Goal: Transaction & Acquisition: Purchase product/service

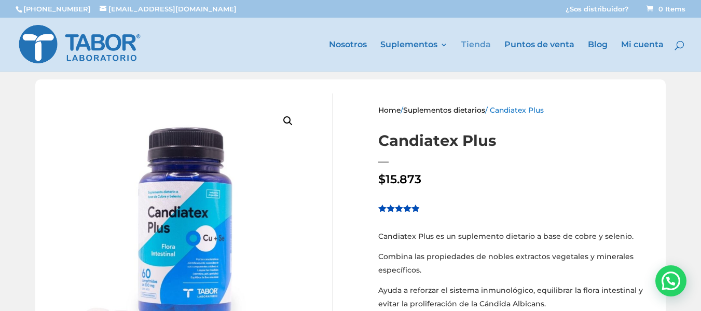
click at [477, 46] on link "Tienda" at bounding box center [477, 56] width 30 height 31
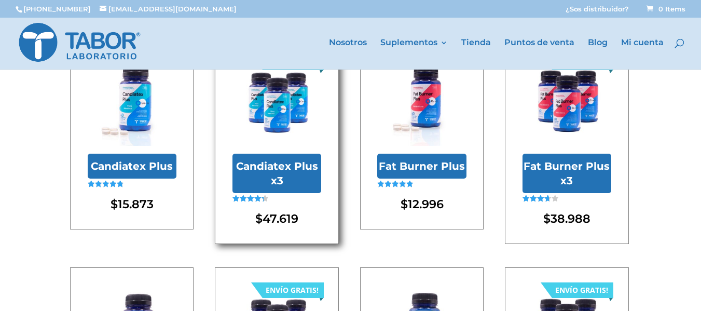
scroll to position [104, 0]
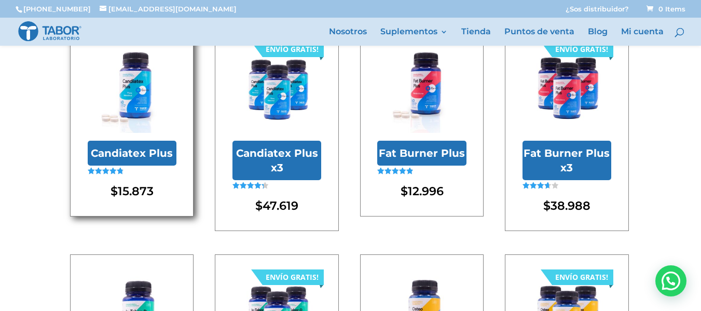
click at [134, 100] on img at bounding box center [132, 88] width 89 height 89
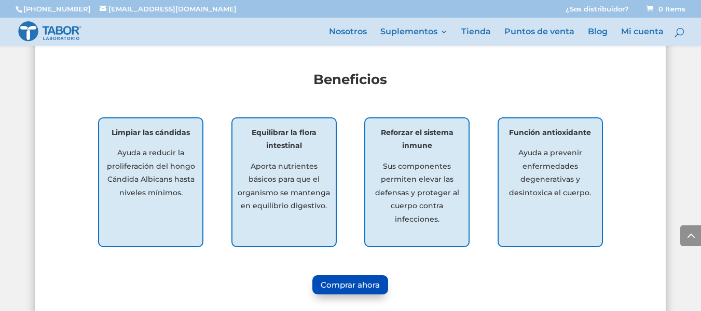
scroll to position [727, 0]
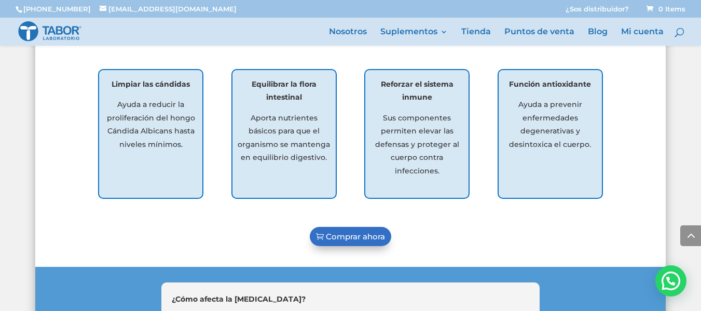
click at [343, 236] on link "Comprar ahora" at bounding box center [351, 236] width 82 height 19
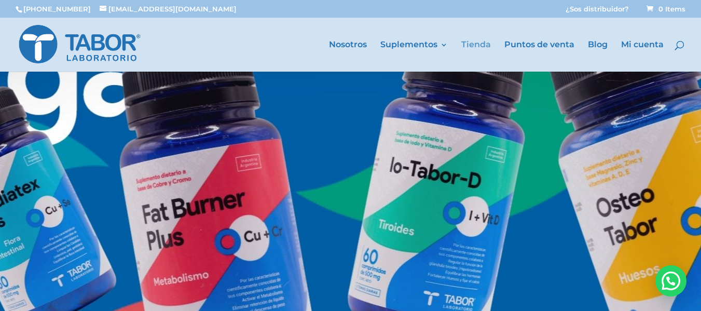
click at [486, 46] on link "Tienda" at bounding box center [477, 56] width 30 height 31
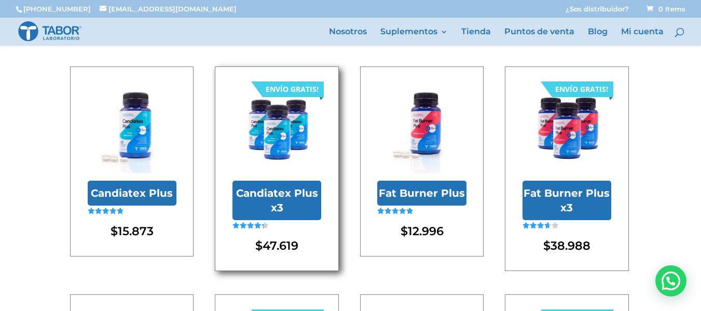
scroll to position [28, 0]
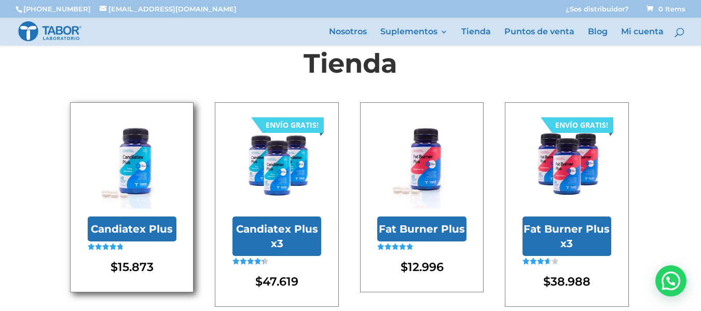
click at [136, 229] on h2 "Candiatex Plus" at bounding box center [132, 229] width 89 height 25
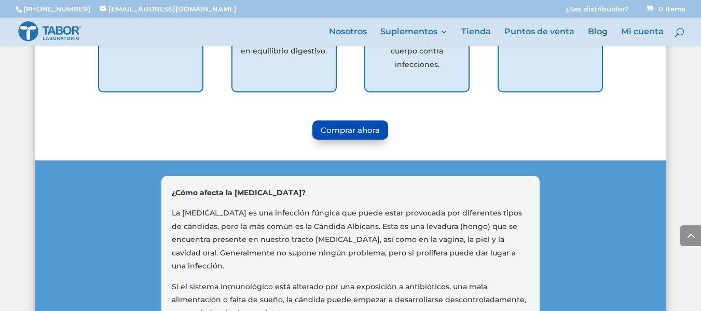
scroll to position [831, 0]
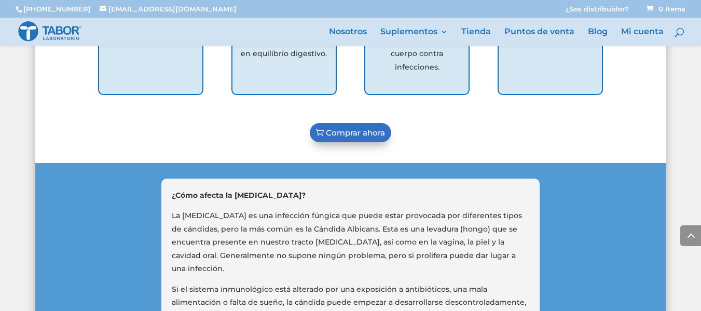
click at [356, 133] on link "Comprar ahora" at bounding box center [351, 132] width 82 height 19
